Goal: Download file/media

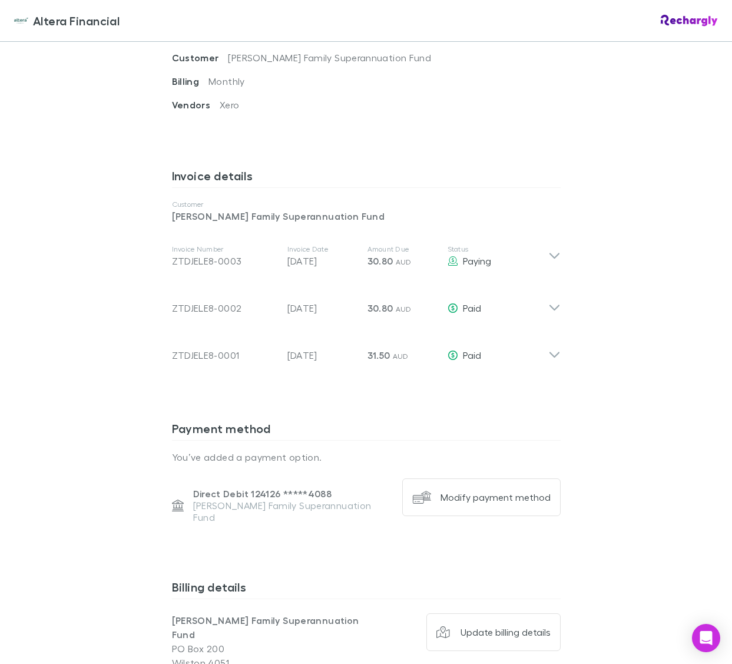
scroll to position [492, 0]
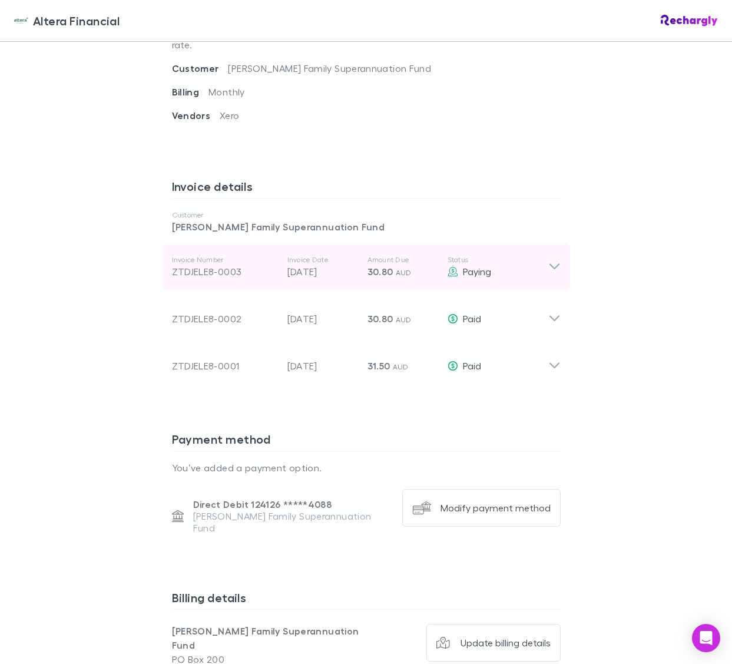
click at [554, 260] on icon at bounding box center [554, 267] width 12 height 14
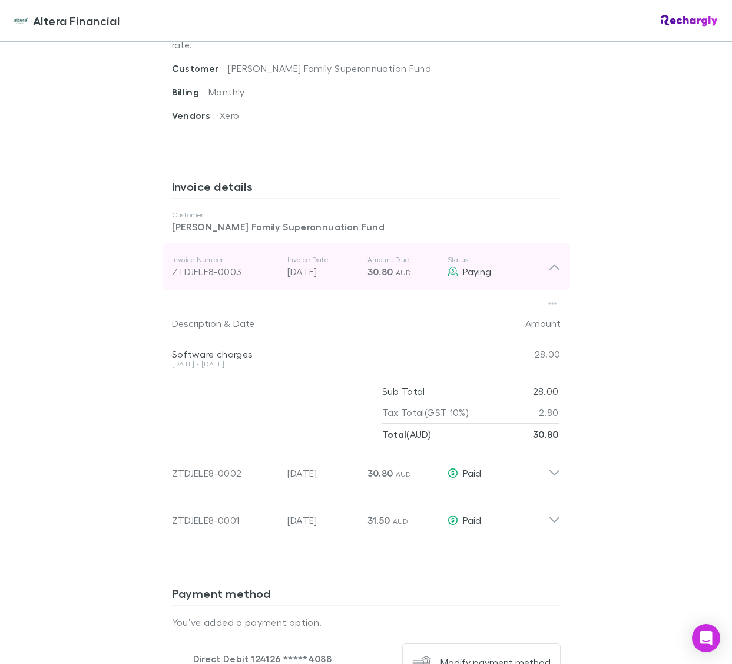
click at [554, 264] on icon at bounding box center [554, 267] width 10 height 6
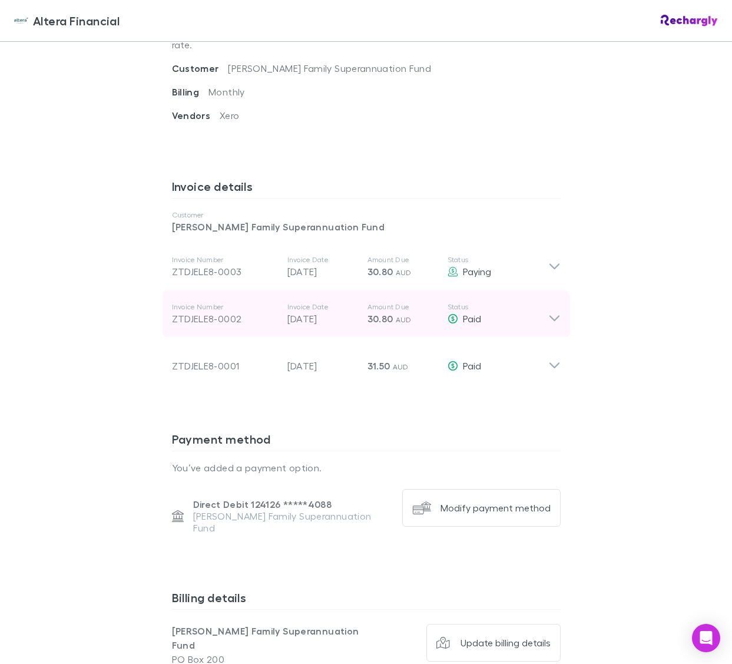
click at [554, 302] on icon at bounding box center [554, 314] width 12 height 24
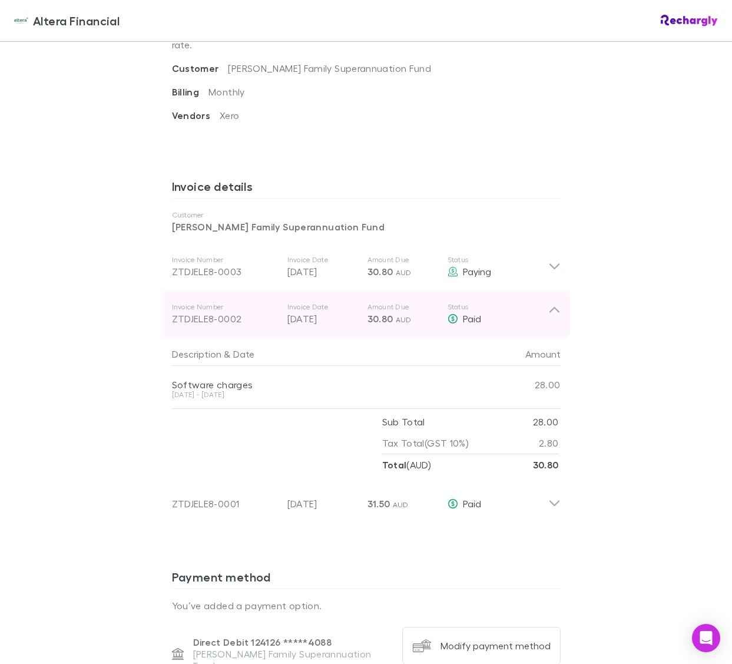
click at [554, 302] on icon at bounding box center [554, 314] width 12 height 24
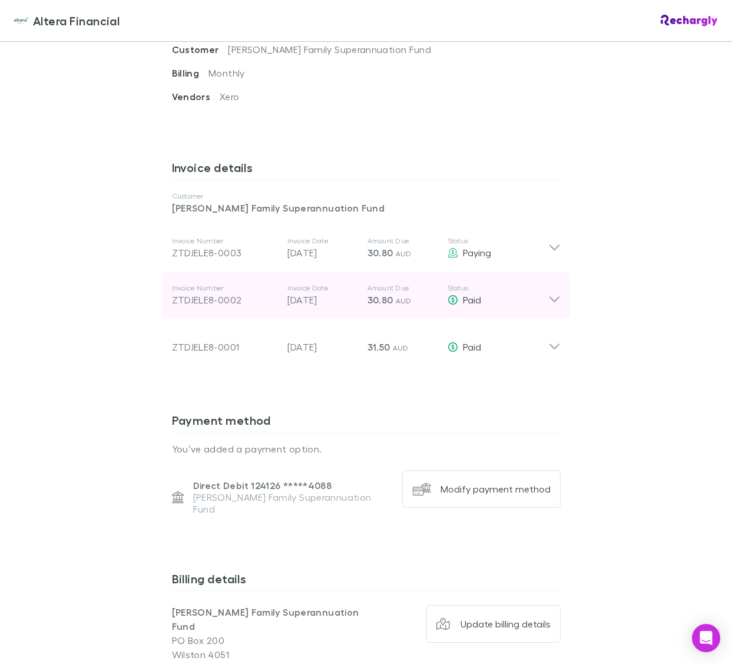
scroll to position [509, 0]
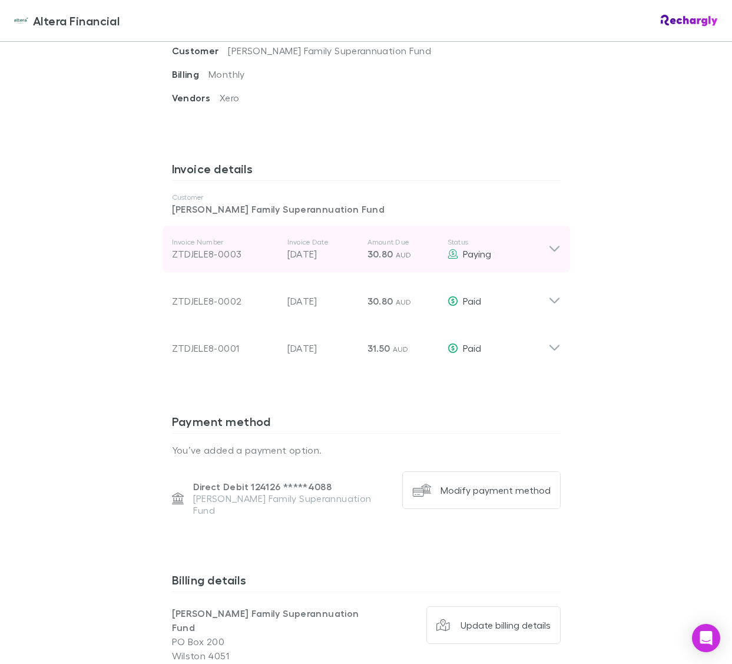
click at [554, 242] on icon at bounding box center [554, 249] width 12 height 14
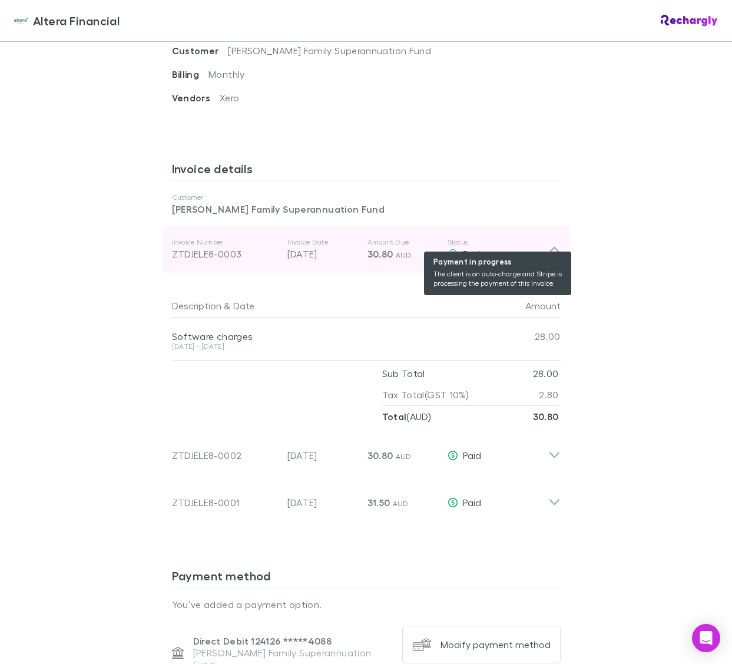
click at [475, 248] on span "Paying" at bounding box center [477, 253] width 28 height 11
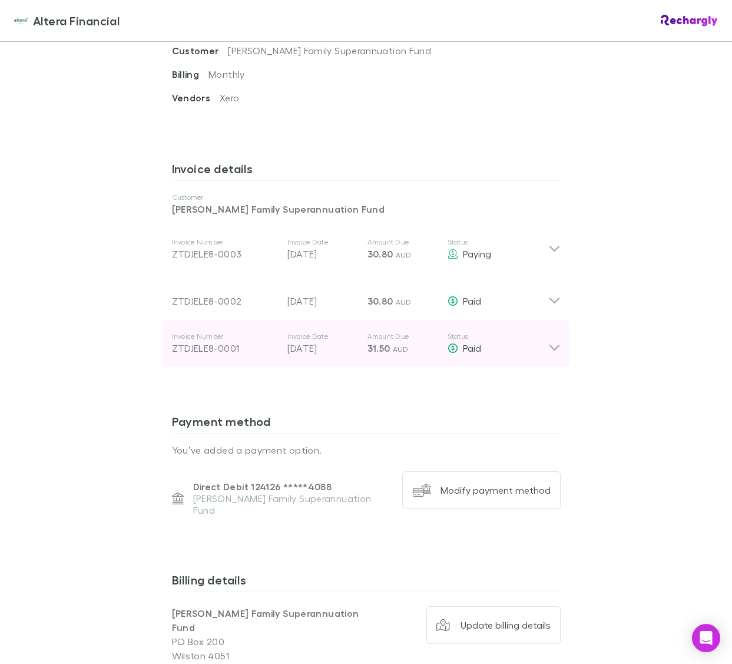
click at [553, 332] on icon at bounding box center [554, 344] width 12 height 24
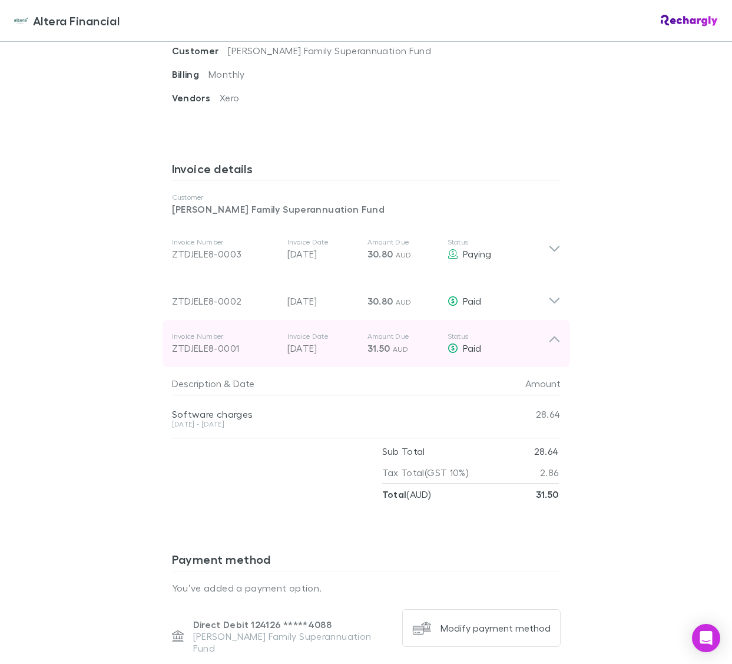
click at [553, 332] on icon at bounding box center [554, 344] width 12 height 24
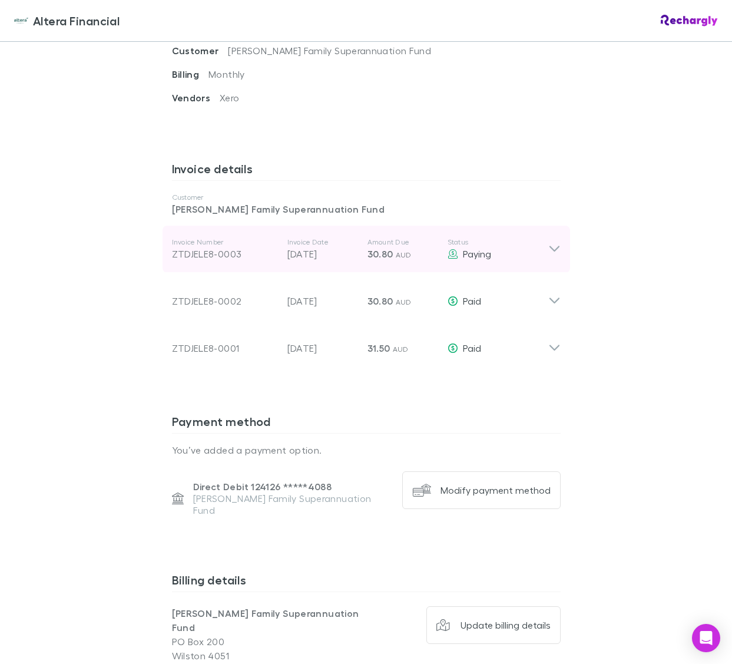
click at [210, 247] on div "ZTDJELE8-0003" at bounding box center [225, 254] width 106 height 14
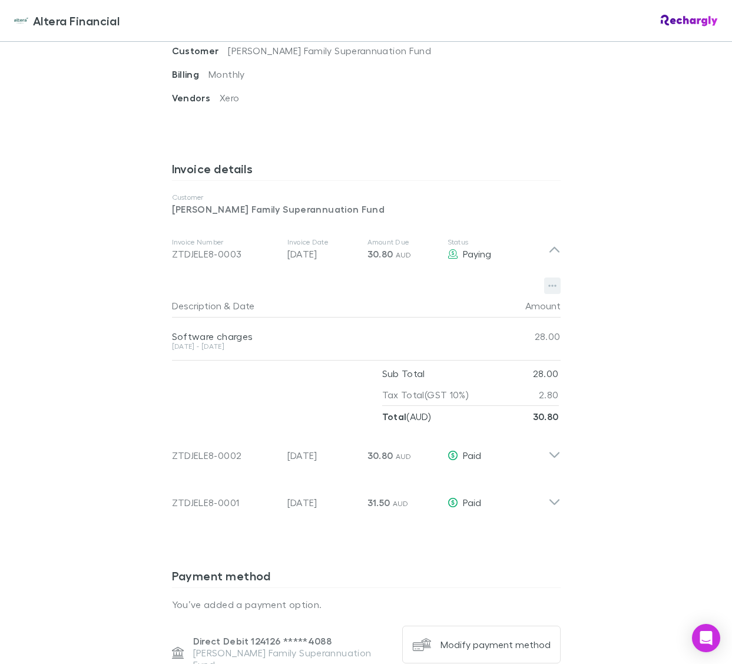
click at [554, 281] on icon "button" at bounding box center [552, 285] width 8 height 9
click at [431, 297] on p "Download PDF" at bounding box center [479, 295] width 143 height 14
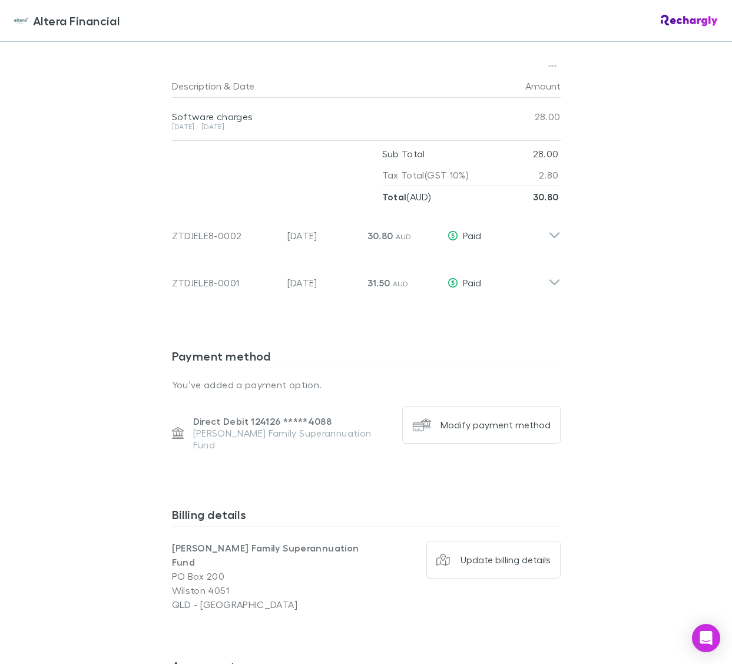
scroll to position [722, 0]
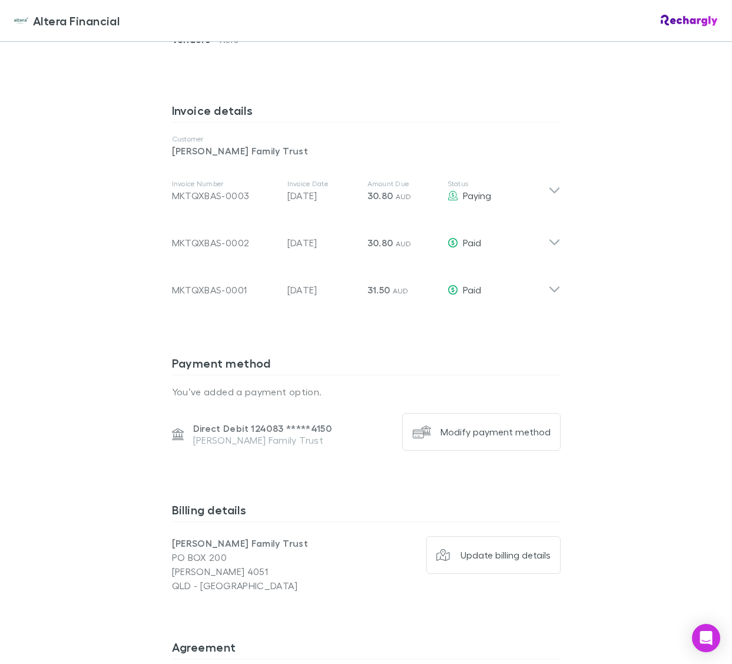
scroll to position [575, 0]
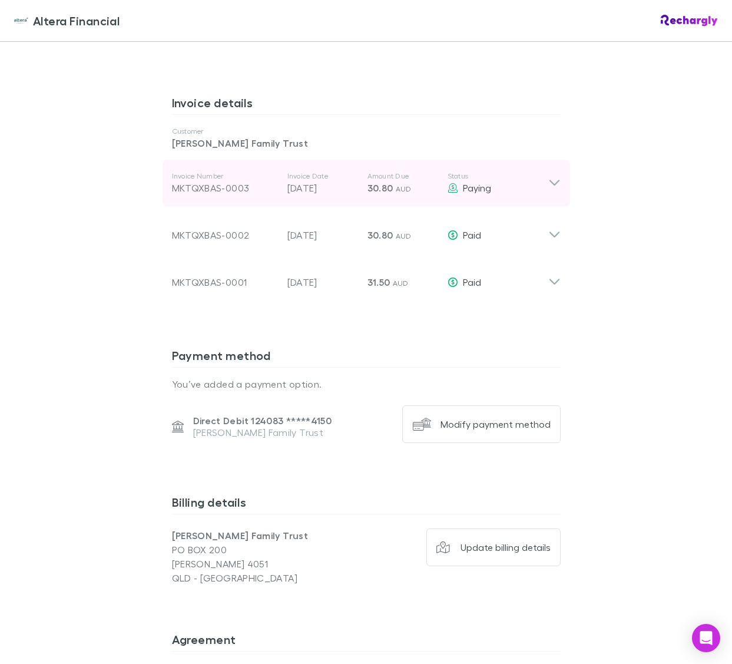
click at [244, 181] on div "MKTQXBAS-0003" at bounding box center [225, 188] width 106 height 14
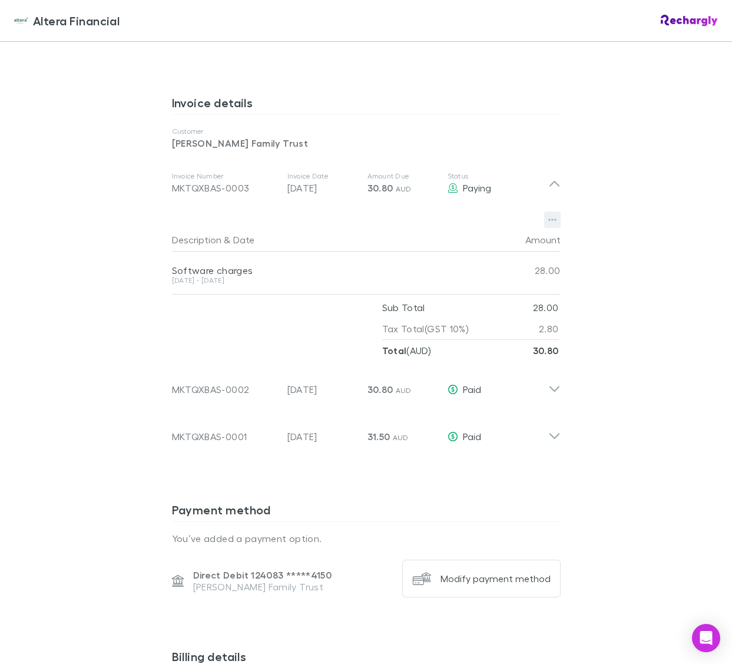
click at [551, 215] on icon "button" at bounding box center [552, 219] width 8 height 9
click at [458, 224] on p "Download PDF" at bounding box center [479, 229] width 143 height 14
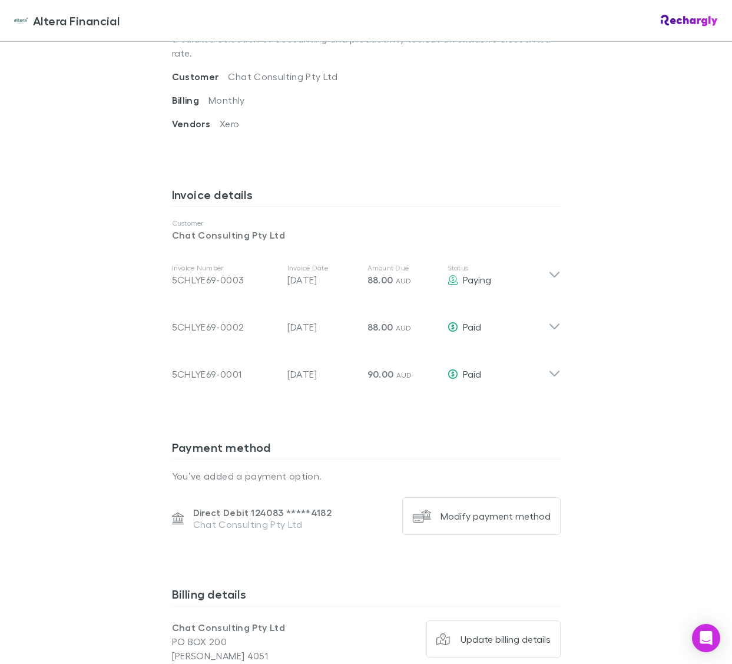
scroll to position [471, 0]
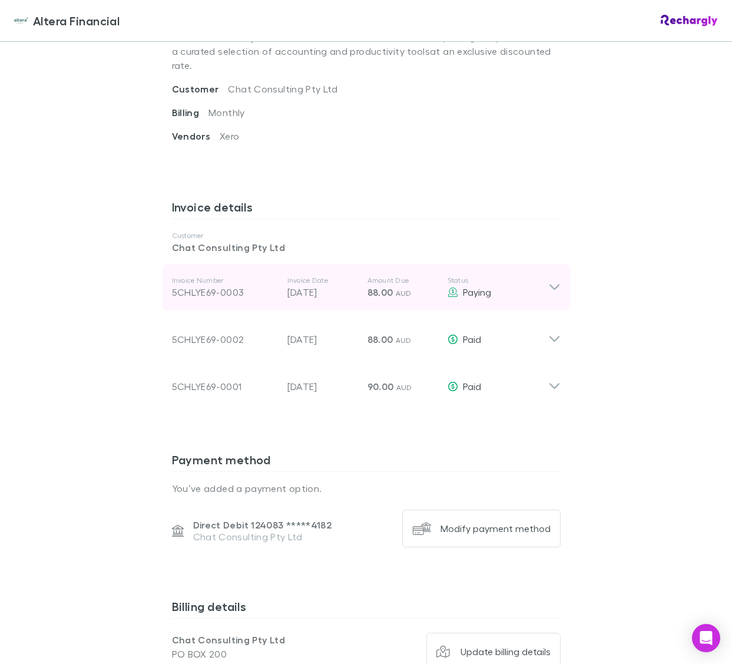
click at [557, 284] on icon at bounding box center [554, 287] width 10 height 6
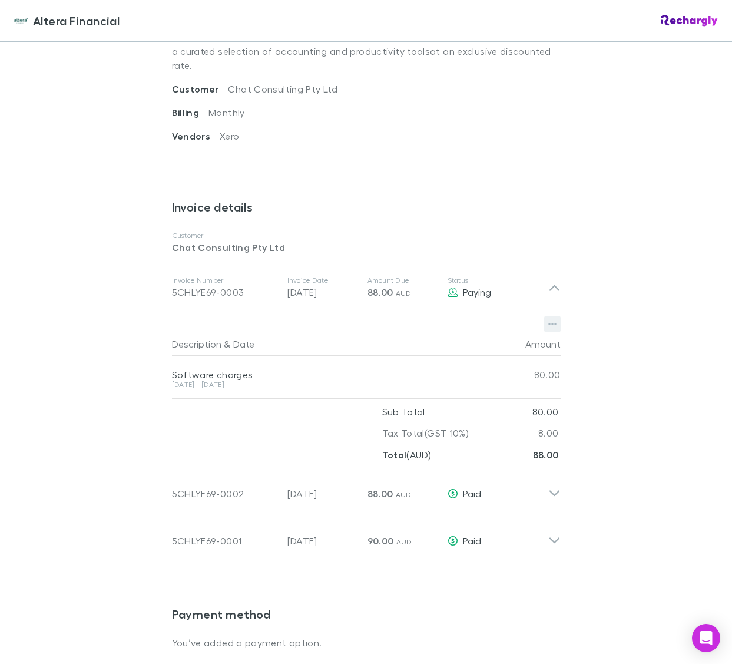
click at [554, 319] on icon "button" at bounding box center [552, 323] width 8 height 9
click at [465, 331] on p "Download PDF" at bounding box center [479, 333] width 143 height 14
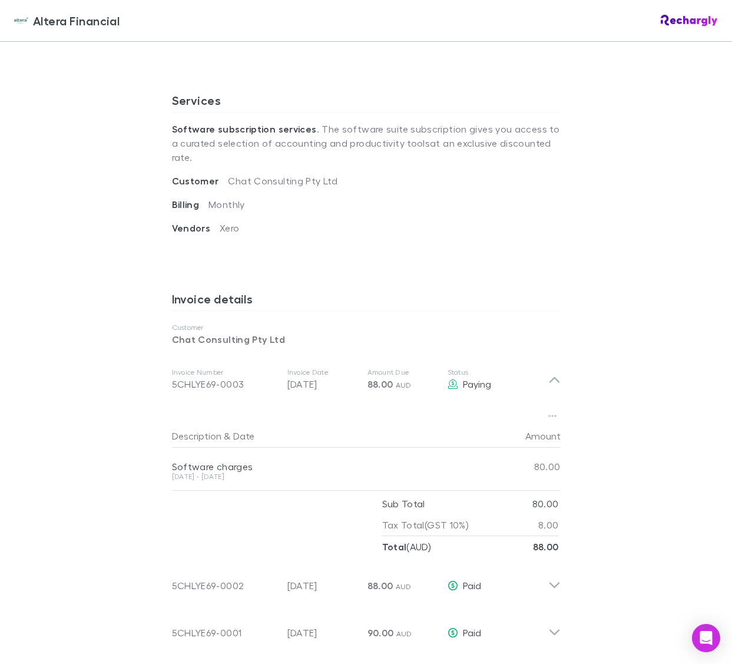
scroll to position [379, 0]
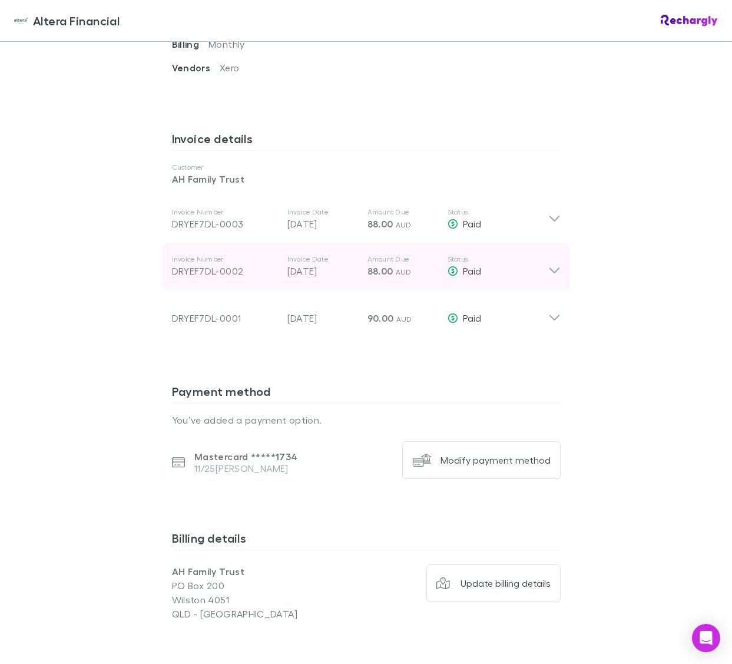
scroll to position [555, 0]
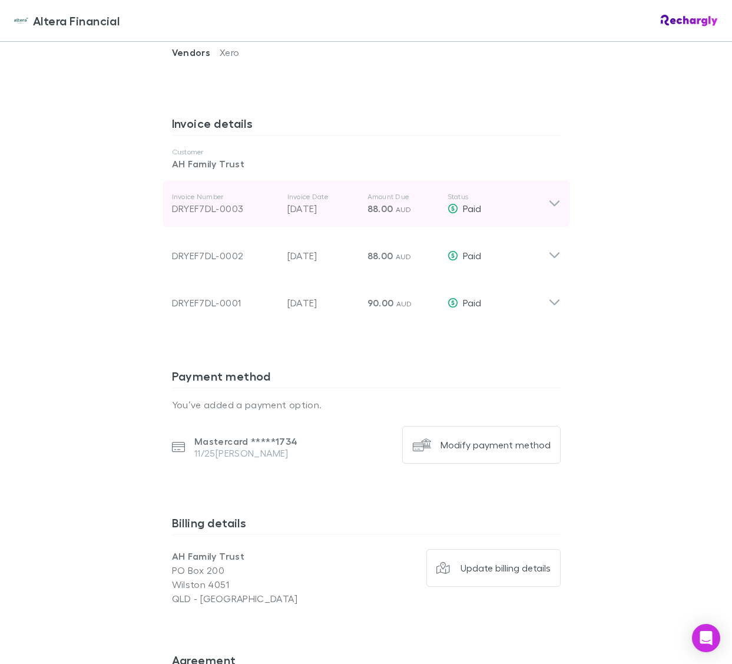
click at [553, 201] on icon at bounding box center [554, 204] width 10 height 6
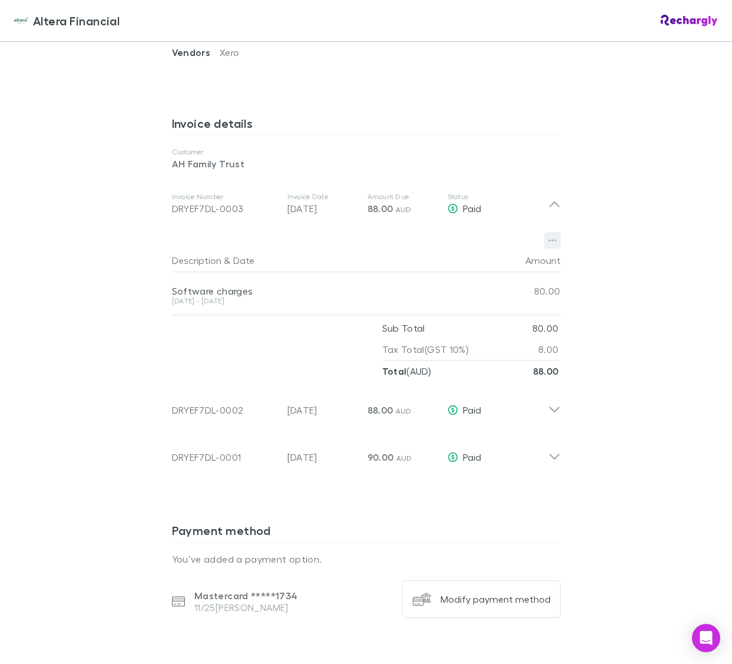
click at [549, 236] on icon "button" at bounding box center [552, 240] width 8 height 9
click at [446, 250] on p "Download PDF" at bounding box center [479, 250] width 143 height 14
